Goal: Find specific page/section: Find specific page/section

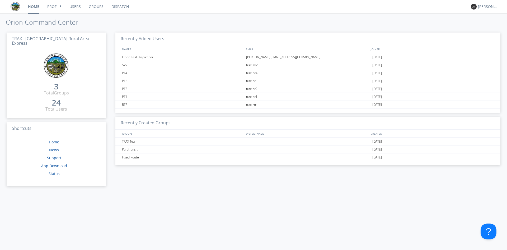
click at [116, 7] on link "Dispatch" at bounding box center [119, 6] width 25 height 13
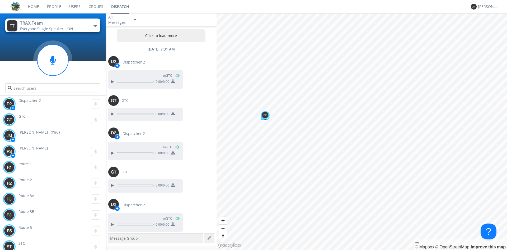
click at [89, 25] on button "TRAX Team Everyone · Single Speaker is ON" at bounding box center [52, 25] width 95 height 14
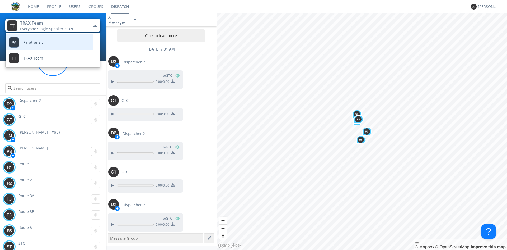
click at [43, 43] on link "Paratransit" at bounding box center [45, 42] width 79 height 16
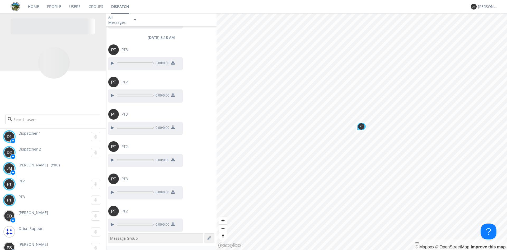
scroll to position [537, 0]
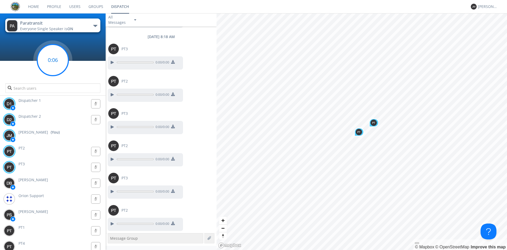
click at [51, 61] on g at bounding box center [52, 59] width 31 height 31
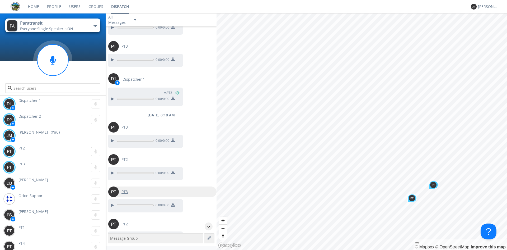
scroll to position [459, 0]
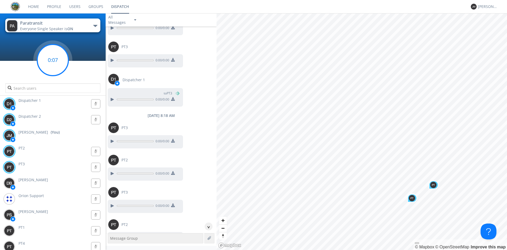
click at [52, 58] on g at bounding box center [52, 59] width 31 height 31
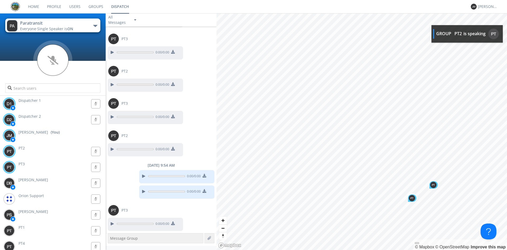
scroll to position [644, 0]
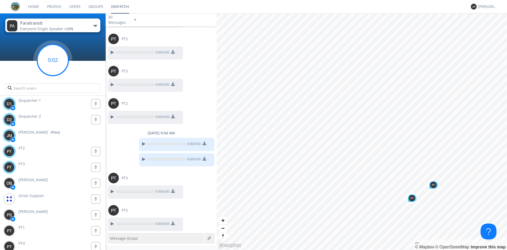
click at [50, 63] on circle at bounding box center [52, 59] width 31 height 31
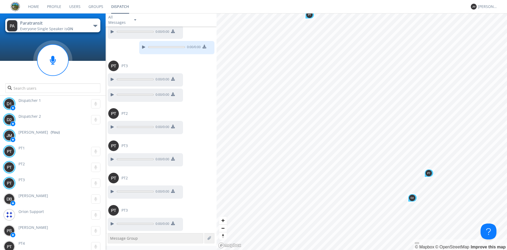
scroll to position [877, 0]
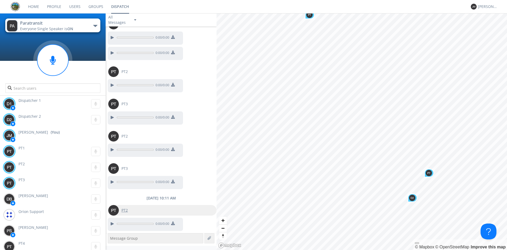
click at [131, 211] on div "PT2" at bounding box center [162, 210] width 108 height 11
type input "PT2"
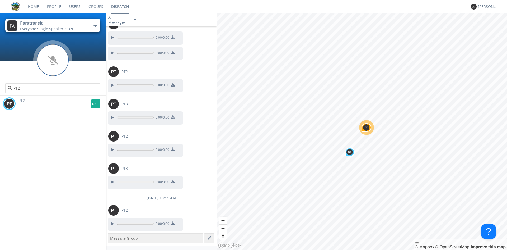
click at [91, 103] on g at bounding box center [95, 103] width 9 height 9
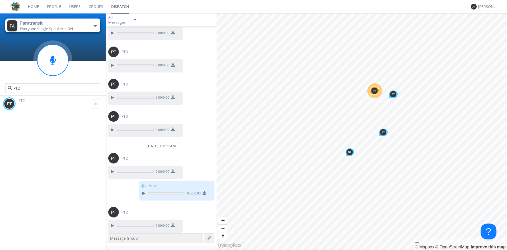
scroll to position [931, 0]
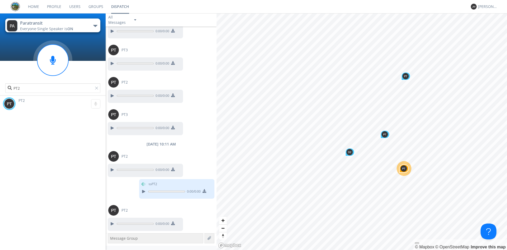
click at [66, 28] on span "Single Speaker is ON" at bounding box center [55, 28] width 36 height 5
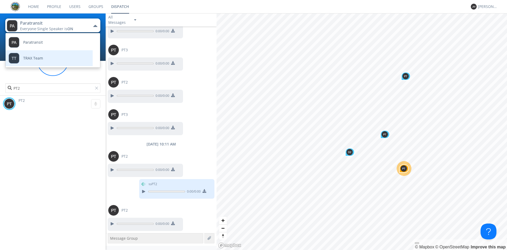
click at [51, 58] on link "TRAX Team" at bounding box center [45, 58] width 79 height 16
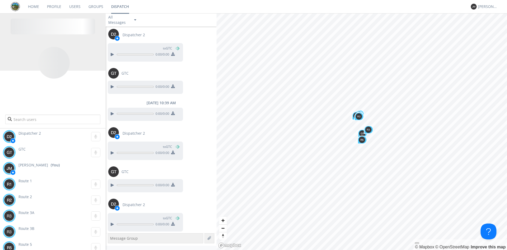
scroll to position [492, 0]
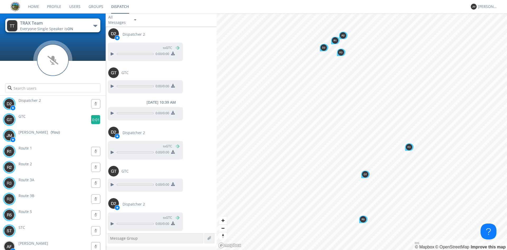
click at [94, 121] on g at bounding box center [95, 119] width 9 height 9
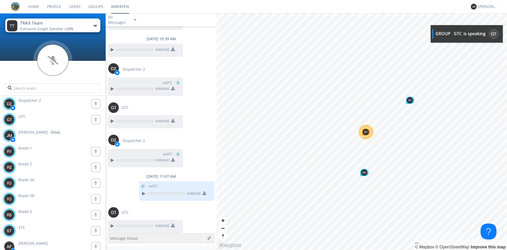
scroll to position [558, 0]
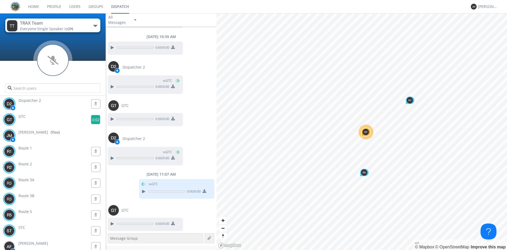
click at [95, 119] on g at bounding box center [95, 119] width 9 height 9
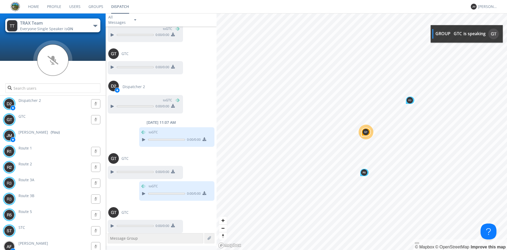
scroll to position [612, 0]
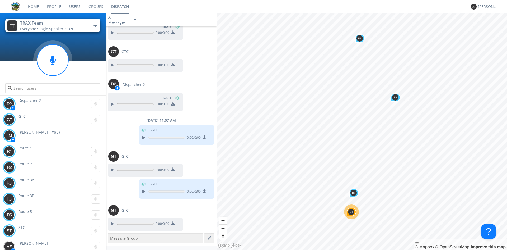
click at [82, 31] on button "TRAX Team Everyone · Single Speaker is ON" at bounding box center [52, 25] width 95 height 14
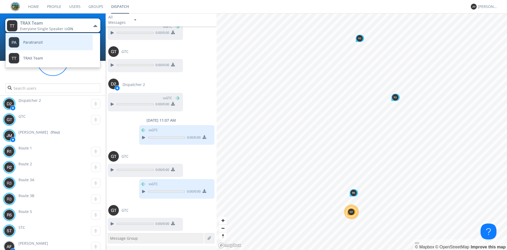
click at [69, 45] on link "Paratransit" at bounding box center [45, 42] width 79 height 16
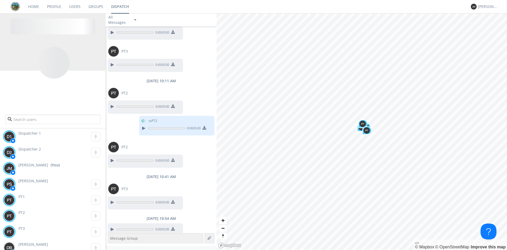
scroll to position [420, 0]
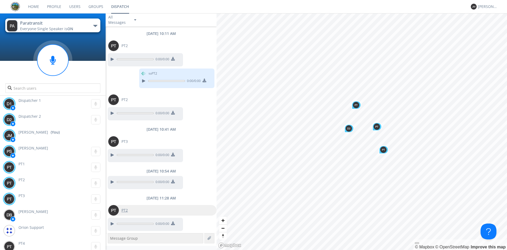
click at [140, 211] on div "PT2" at bounding box center [162, 210] width 108 height 11
type input "PT2"
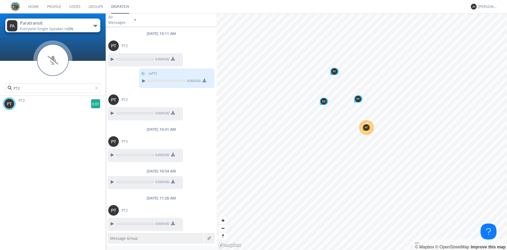
click at [95, 105] on g at bounding box center [95, 103] width 9 height 9
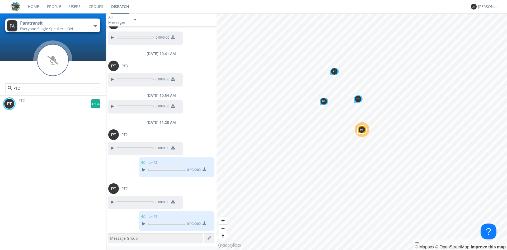
scroll to position [517, 0]
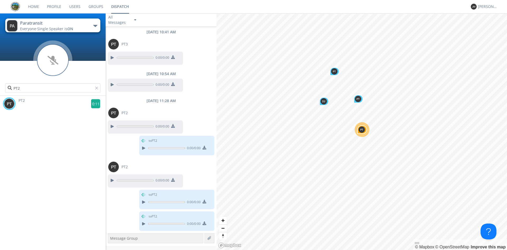
click at [96, 105] on g at bounding box center [95, 103] width 9 height 9
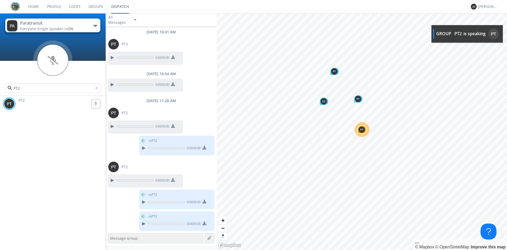
scroll to position [549, 0]
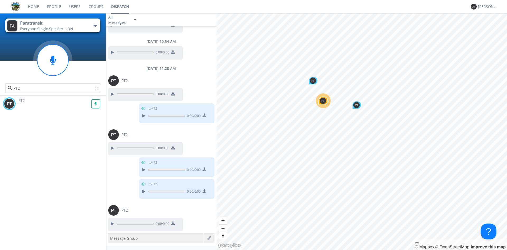
click at [96, 105] on rect at bounding box center [95, 103] width 9 height 9
click at [80, 25] on button "Paratransit Everyone · Single Speaker is ON" at bounding box center [52, 25] width 95 height 14
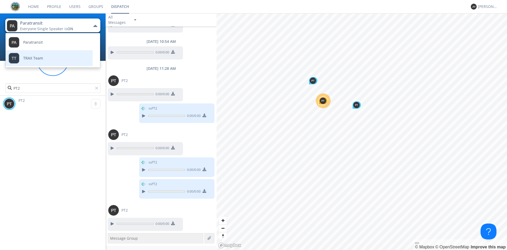
click at [59, 58] on link "TRAX Team" at bounding box center [45, 58] width 79 height 16
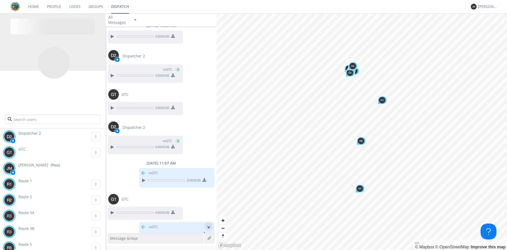
scroll to position [476, 0]
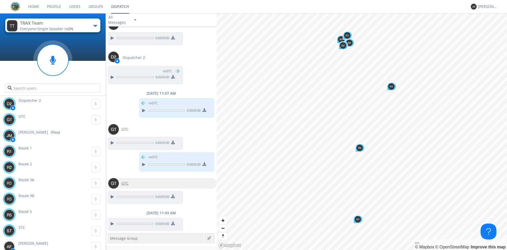
click at [125, 184] on span "GTC" at bounding box center [124, 182] width 7 height 5
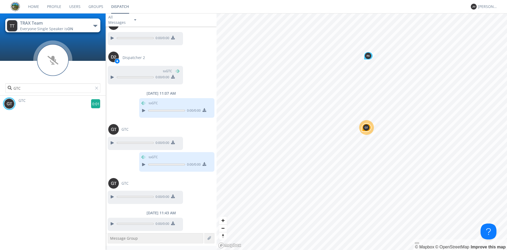
click at [93, 104] on g at bounding box center [95, 103] width 9 height 9
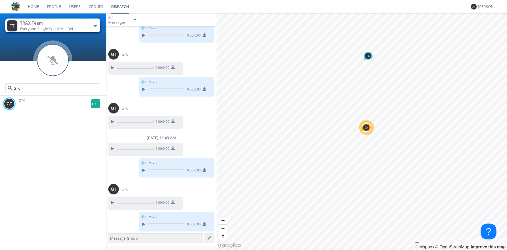
scroll to position [551, 0]
click at [95, 105] on g at bounding box center [95, 103] width 9 height 9
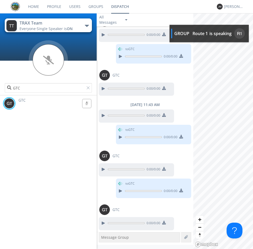
scroll to position [625, 0]
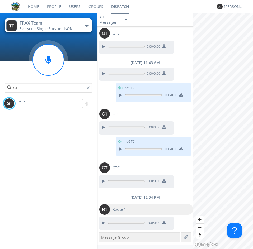
click at [120, 206] on div "Route 1" at bounding box center [119, 209] width 19 height 11
type input "Route 1"
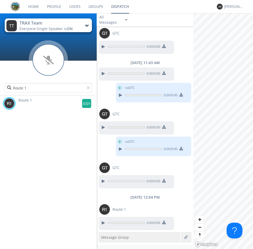
click at [83, 101] on g at bounding box center [86, 103] width 9 height 9
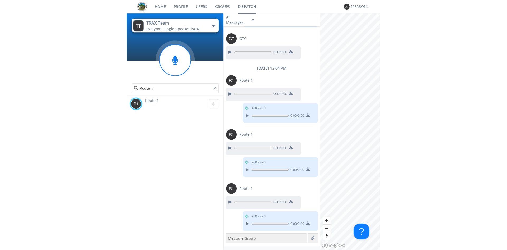
scroll to position [754, 0]
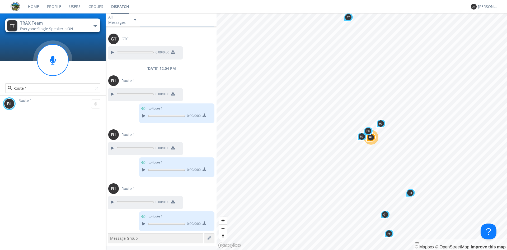
click at [79, 27] on button "TRAX Team Everyone · Single Speaker is ON" at bounding box center [52, 25] width 95 height 14
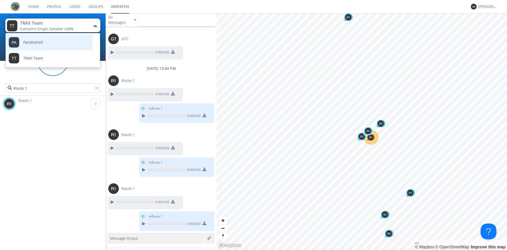
click at [65, 43] on link "Paratransit" at bounding box center [45, 42] width 79 height 16
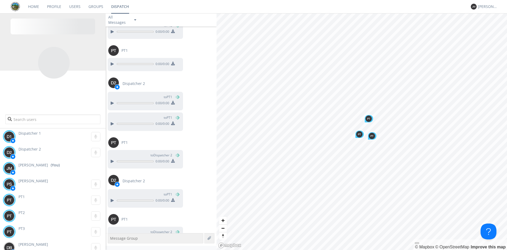
scroll to position [452, 0]
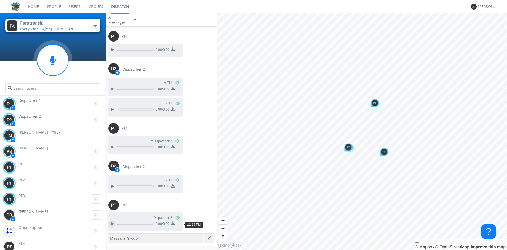
click at [114, 224] on div at bounding box center [112, 223] width 6 height 6
click at [126, 207] on span "PT1" at bounding box center [124, 204] width 6 height 5
type input "PT1"
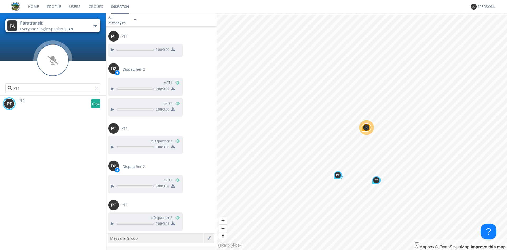
click at [91, 104] on g at bounding box center [95, 103] width 9 height 9
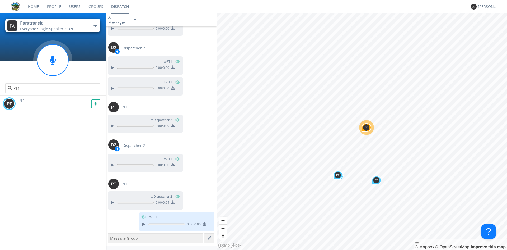
scroll to position [474, 0]
